Goal: Task Accomplishment & Management: Use online tool/utility

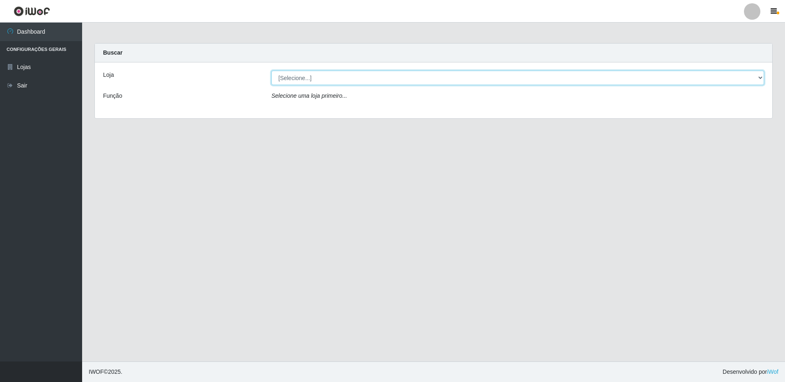
click at [324, 81] on select "[Selecione...] Extrabom - Loja 16 [GEOGRAPHIC_DATA]" at bounding box center [517, 78] width 492 height 14
select select "450"
click at [271, 71] on select "[Selecione...] Extrabom - Loja 16 [GEOGRAPHIC_DATA]" at bounding box center [517, 78] width 492 height 14
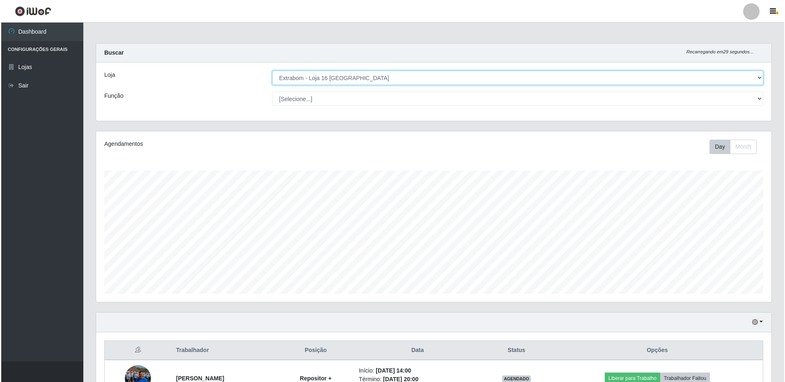
scroll to position [82, 0]
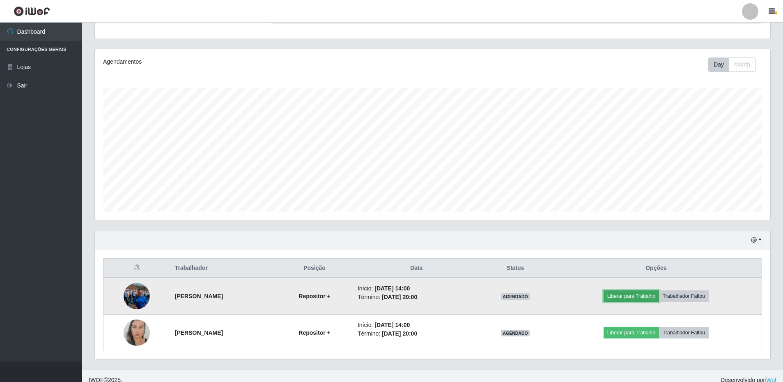
click at [641, 293] on button "Liberar para Trabalho" at bounding box center [630, 295] width 55 height 11
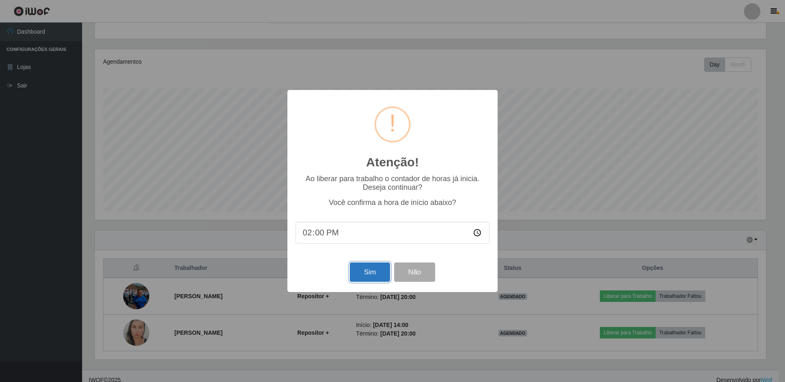
click at [381, 271] on button "Sim" at bounding box center [370, 271] width 40 height 19
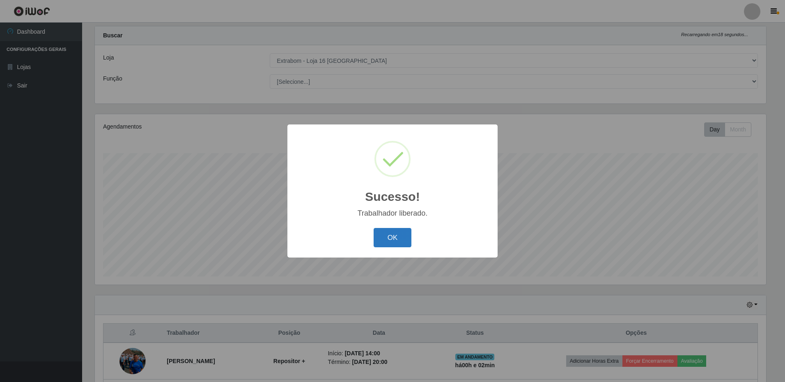
click at [403, 236] on button "OK" at bounding box center [392, 237] width 38 height 19
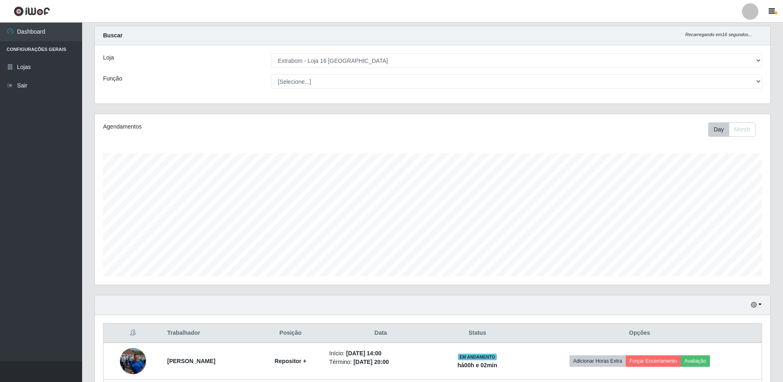
scroll to position [90, 0]
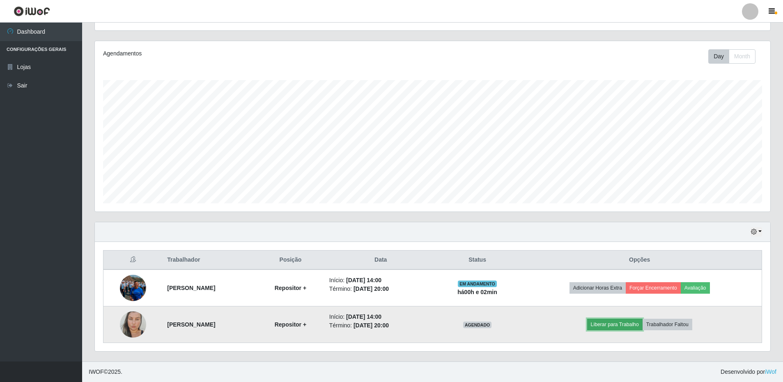
click at [632, 325] on button "Liberar para Trabalho" at bounding box center [614, 323] width 55 height 11
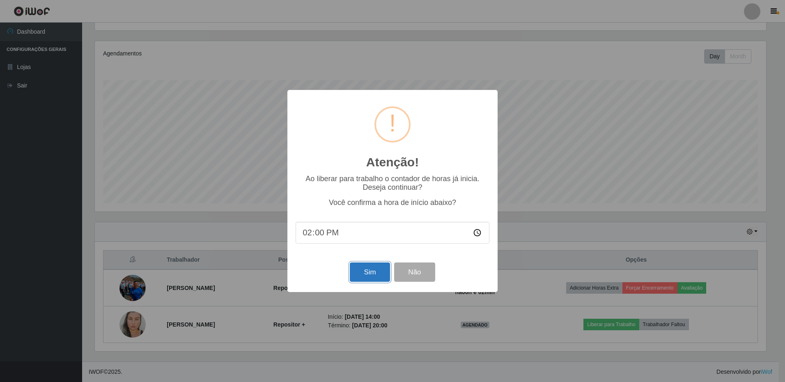
click at [371, 275] on button "Sim" at bounding box center [370, 271] width 40 height 19
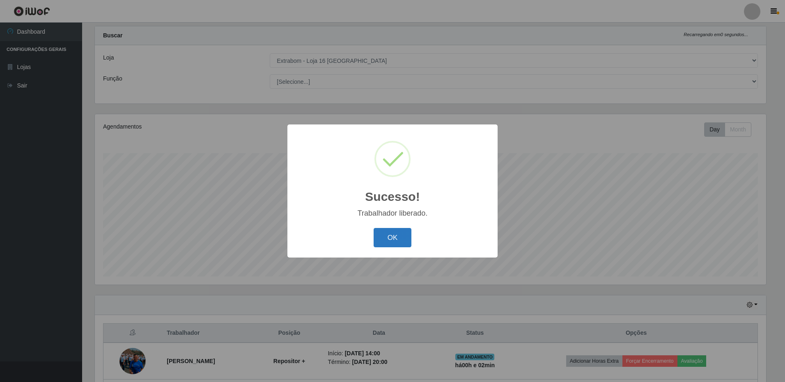
click at [385, 238] on button "OK" at bounding box center [392, 237] width 38 height 19
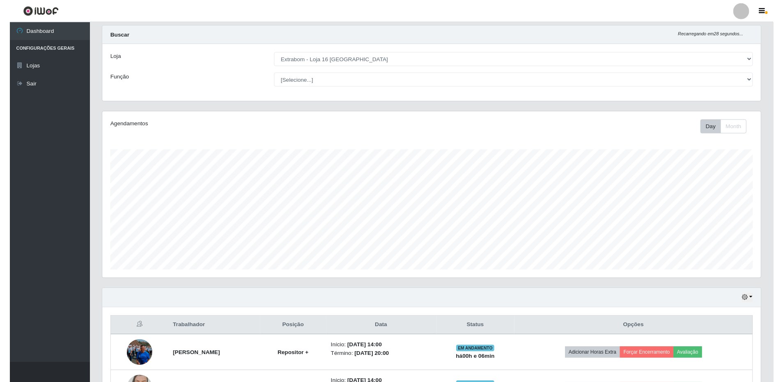
scroll to position [170, 675]
